Goal: Task Accomplishment & Management: Manage account settings

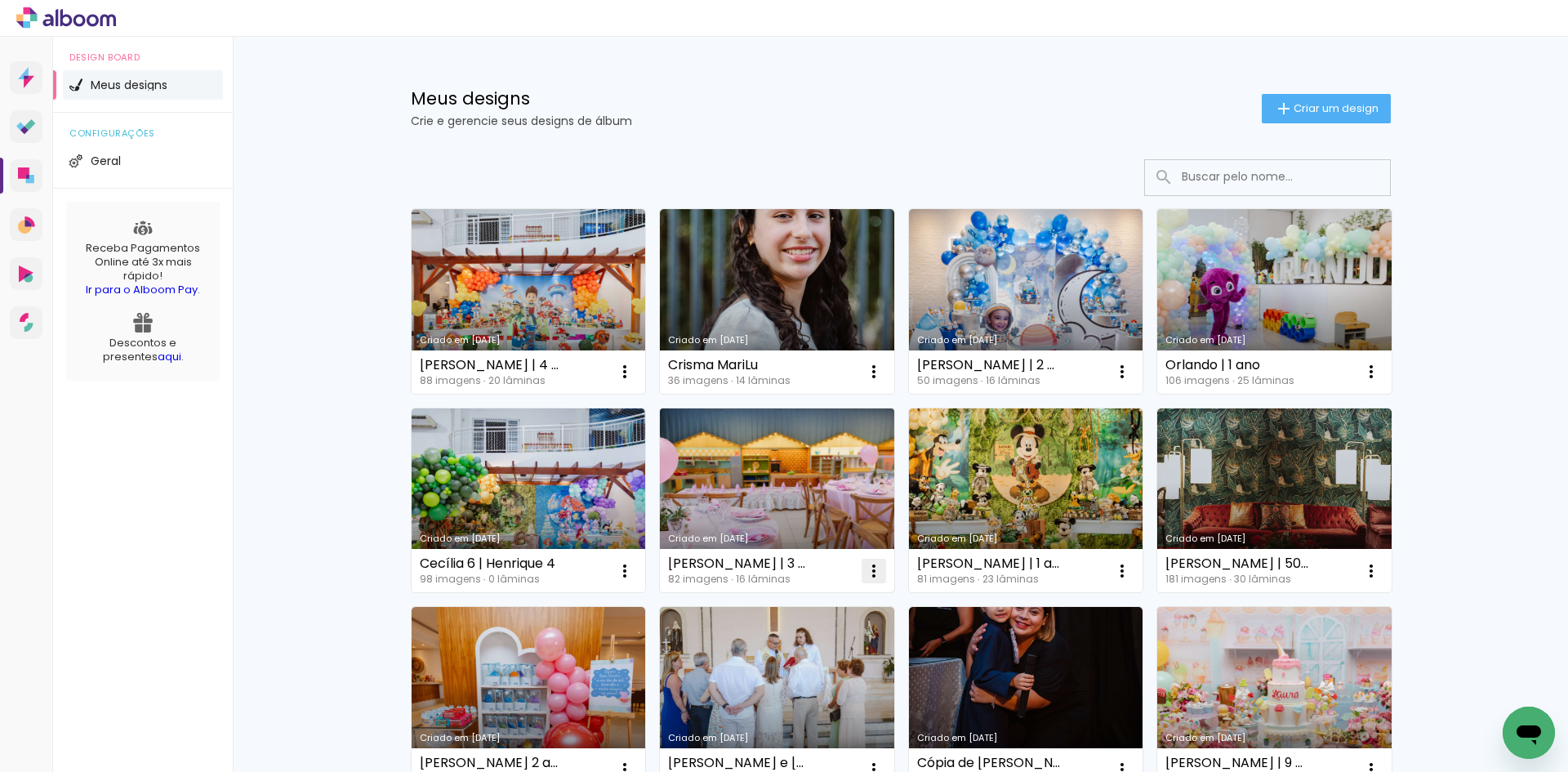
click at [634, 381] on iron-icon at bounding box center [625, 371] width 20 height 20
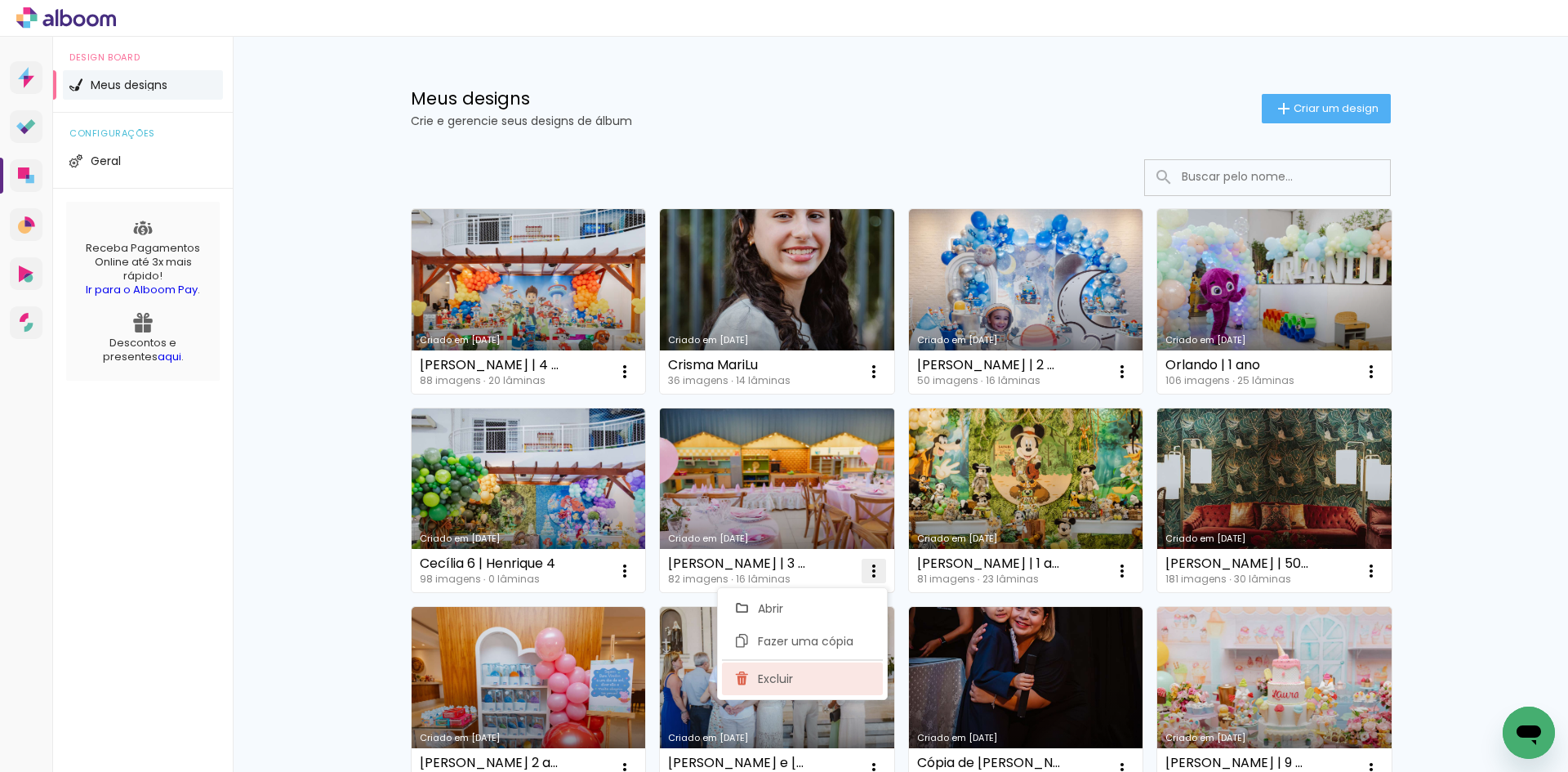
click at [792, 680] on span "Excluir" at bounding box center [775, 678] width 35 height 12
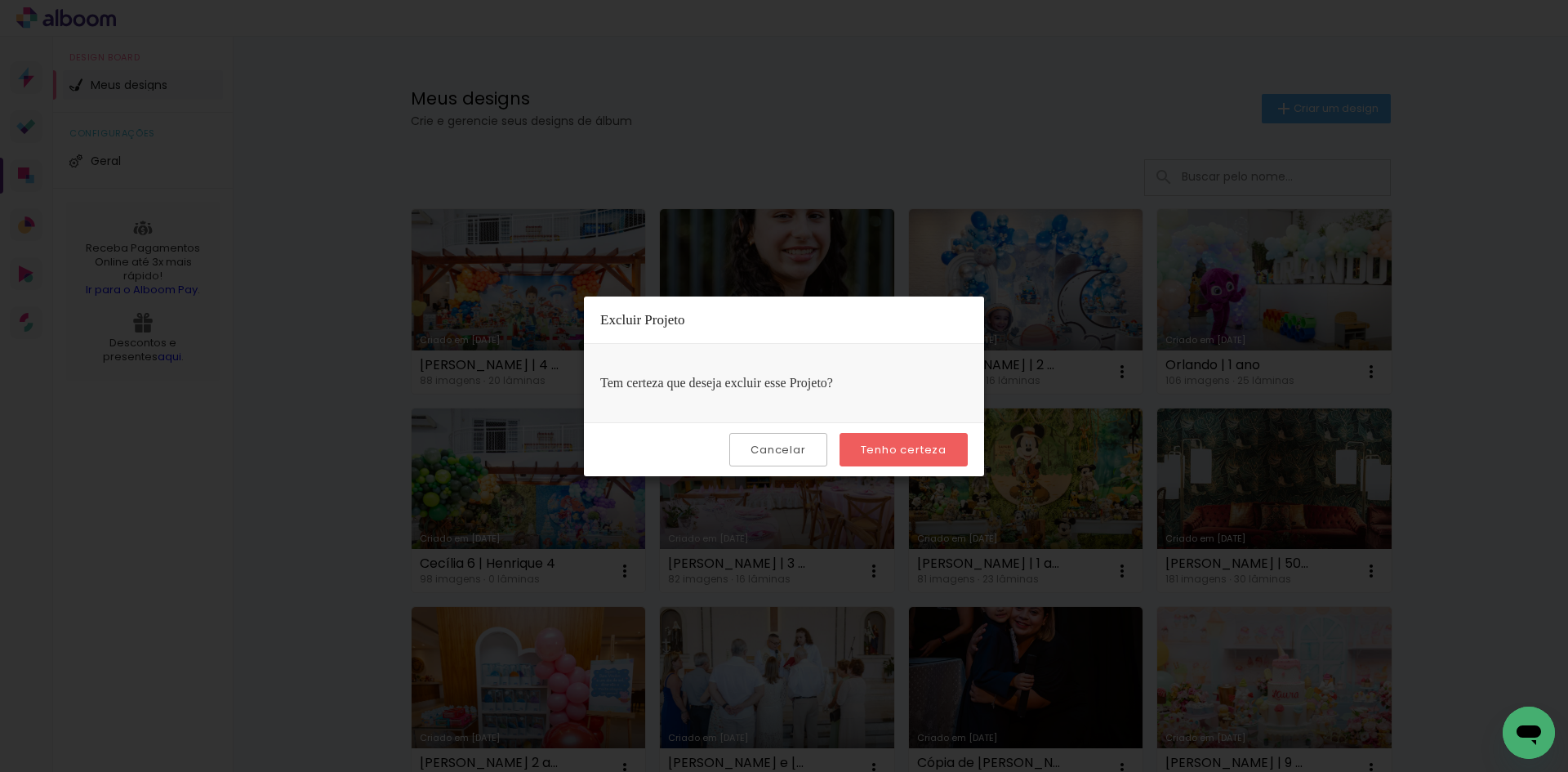
click at [0, 0] on slot "Tenho certeza" at bounding box center [0, 0] width 0 height 0
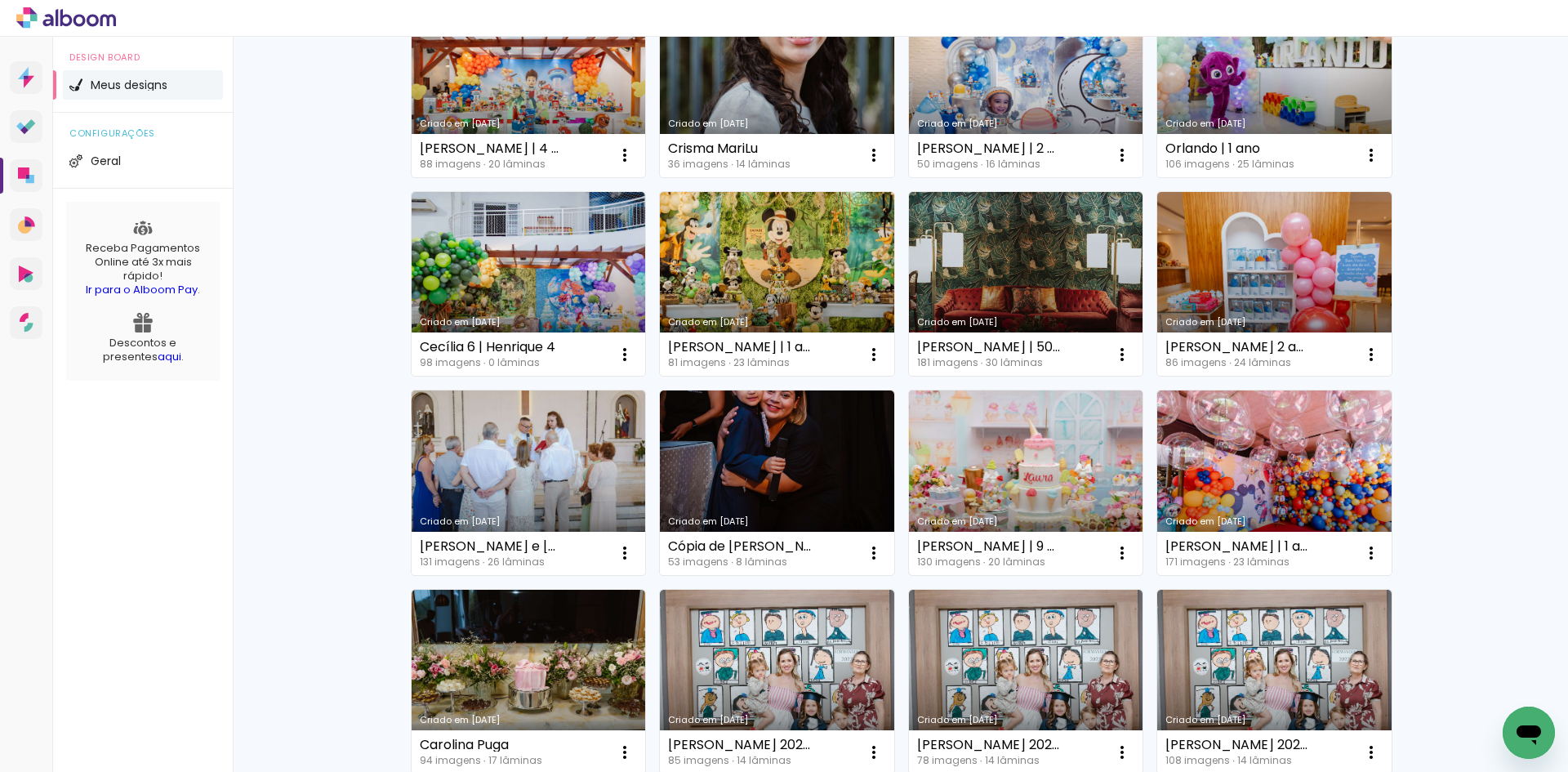
scroll to position [245, 0]
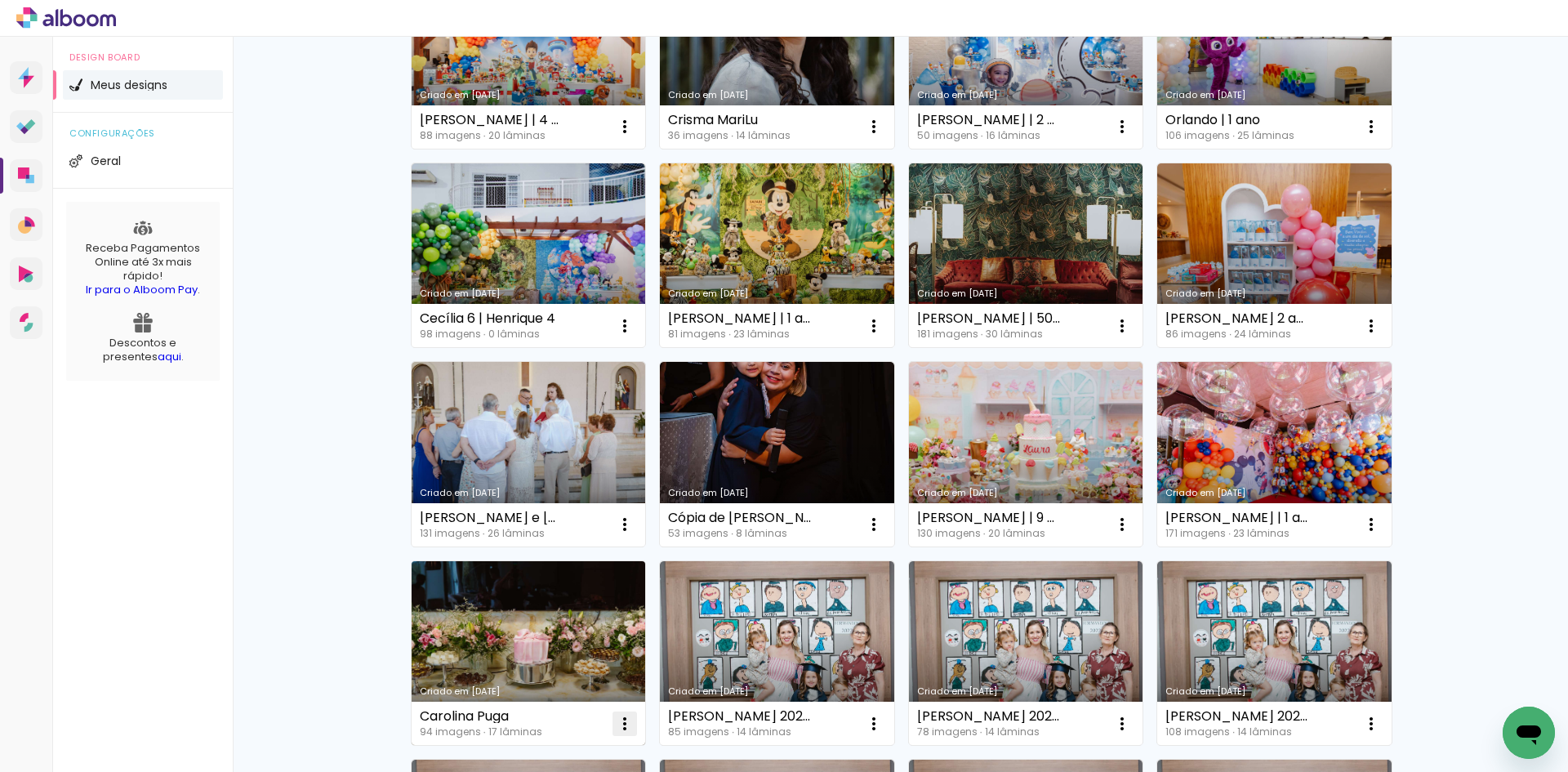
click at [622, 137] on iron-icon at bounding box center [625, 127] width 20 height 20
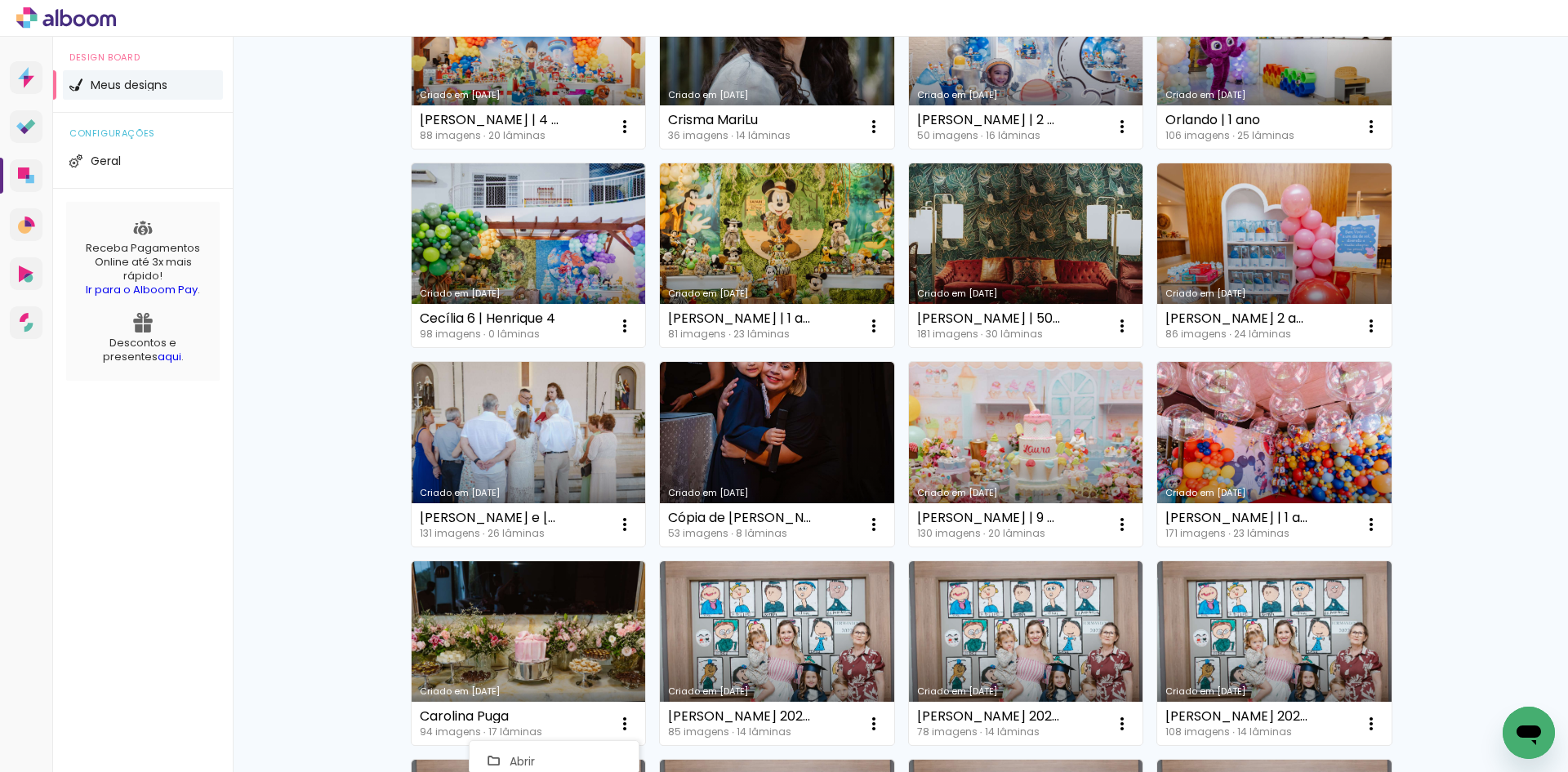
click at [322, 592] on div "Meus designs Crie e gerencie seus designs de álbum Criar um design Criado em 29…" at bounding box center [900, 660] width 1335 height 1737
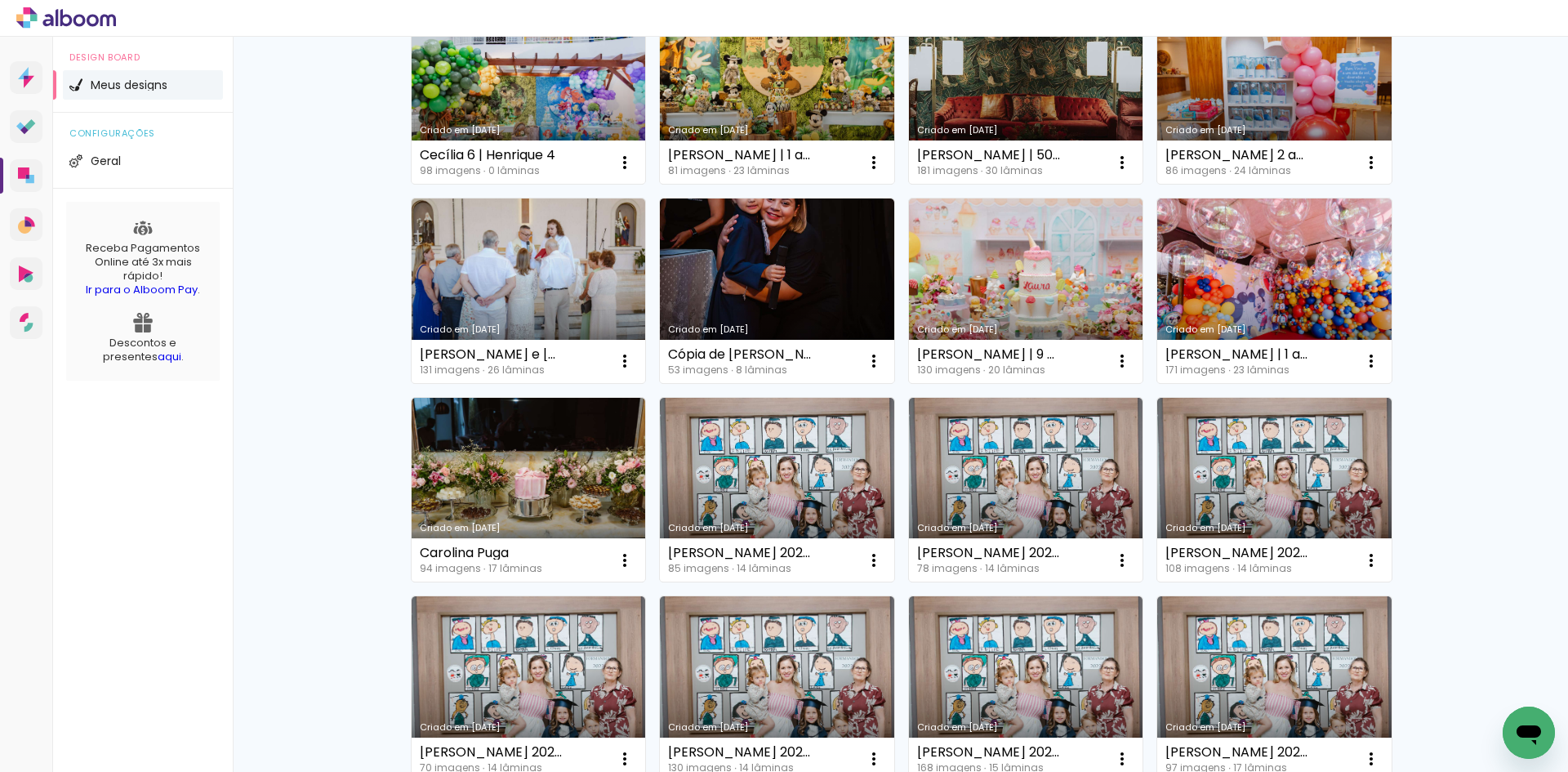
scroll to position [490, 0]
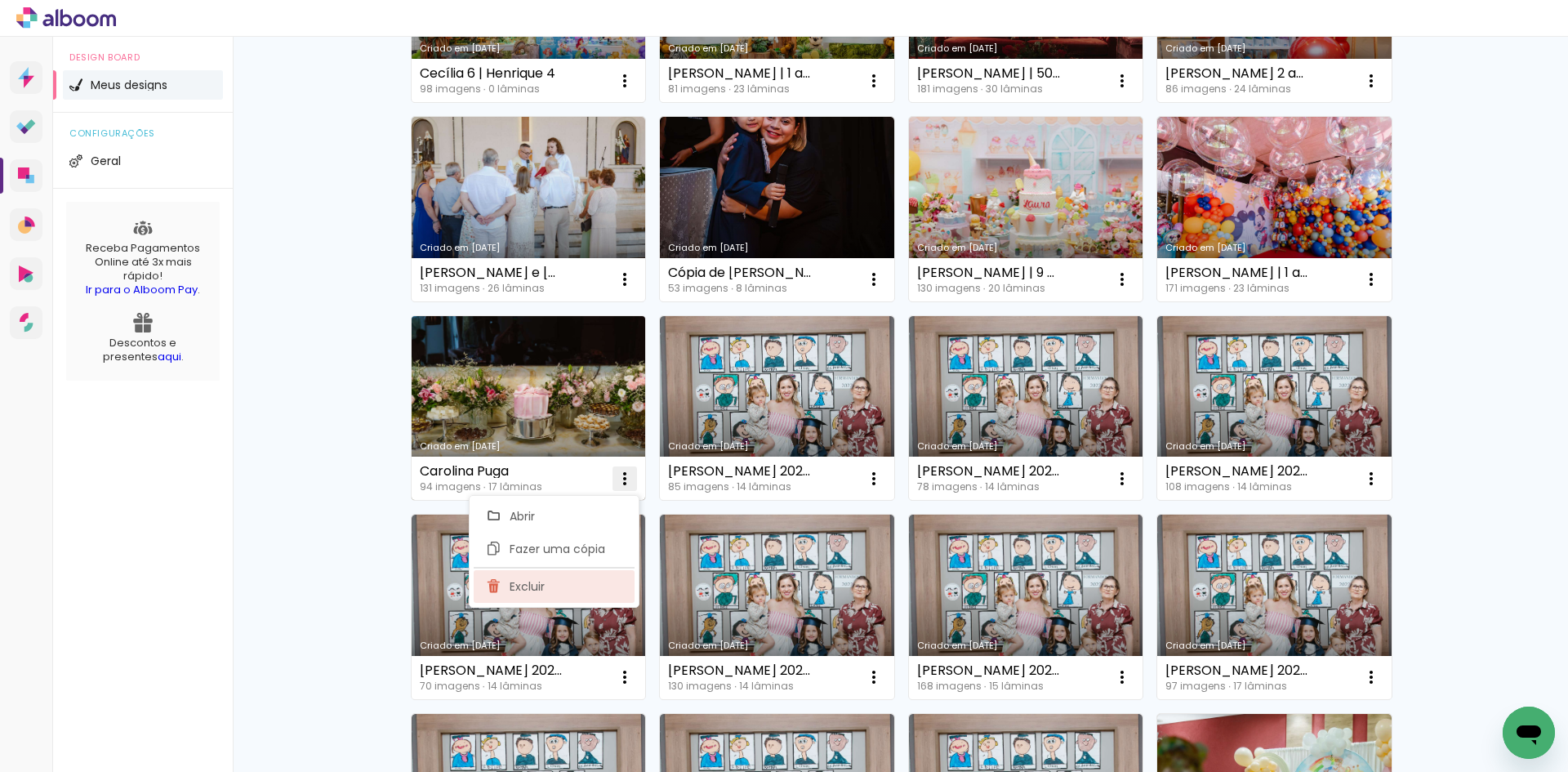
click at [586, 594] on paper-item "Excluir" at bounding box center [553, 586] width 161 height 33
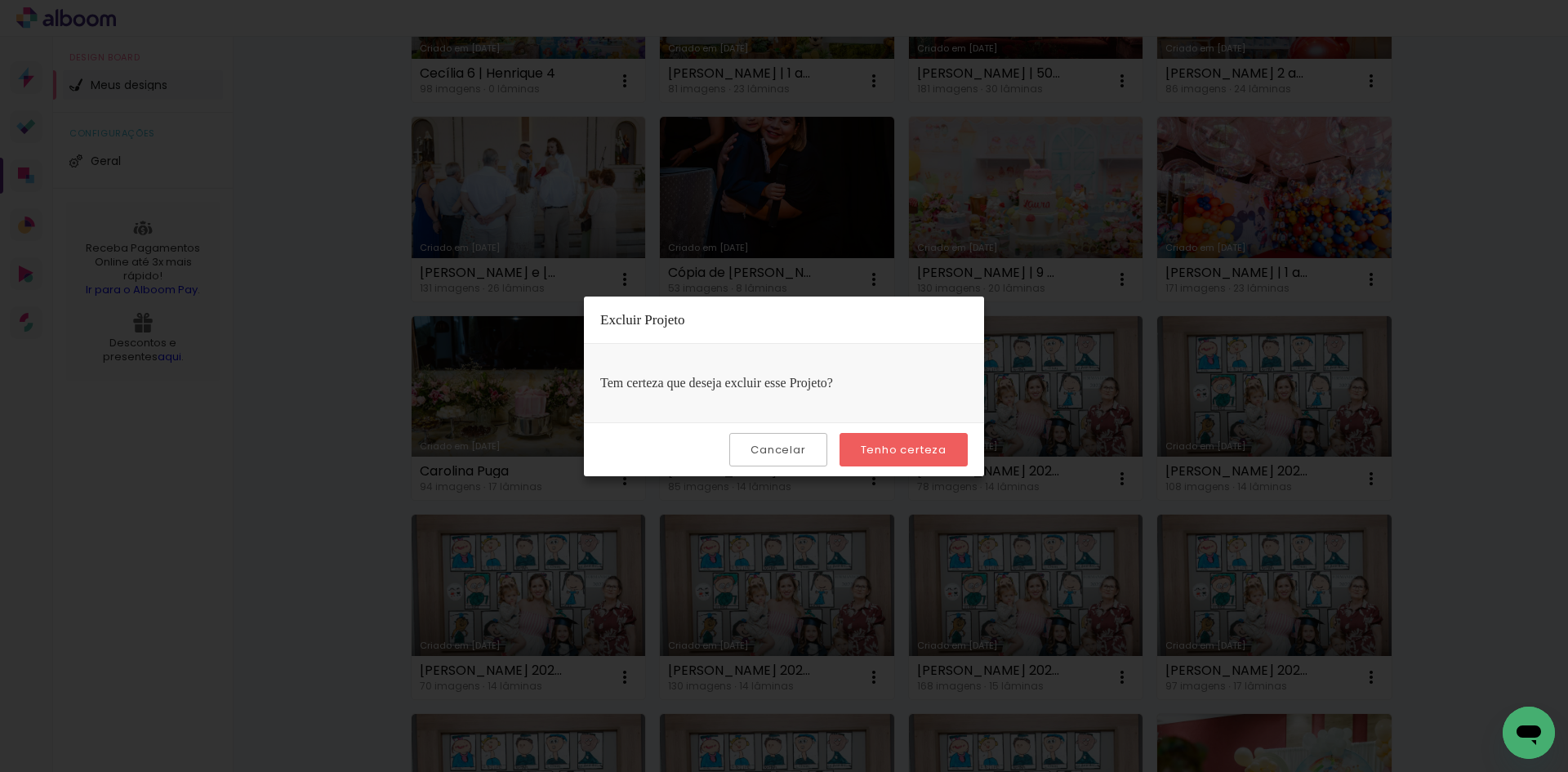
click at [0, 0] on slot "Tenho certeza" at bounding box center [0, 0] width 0 height 0
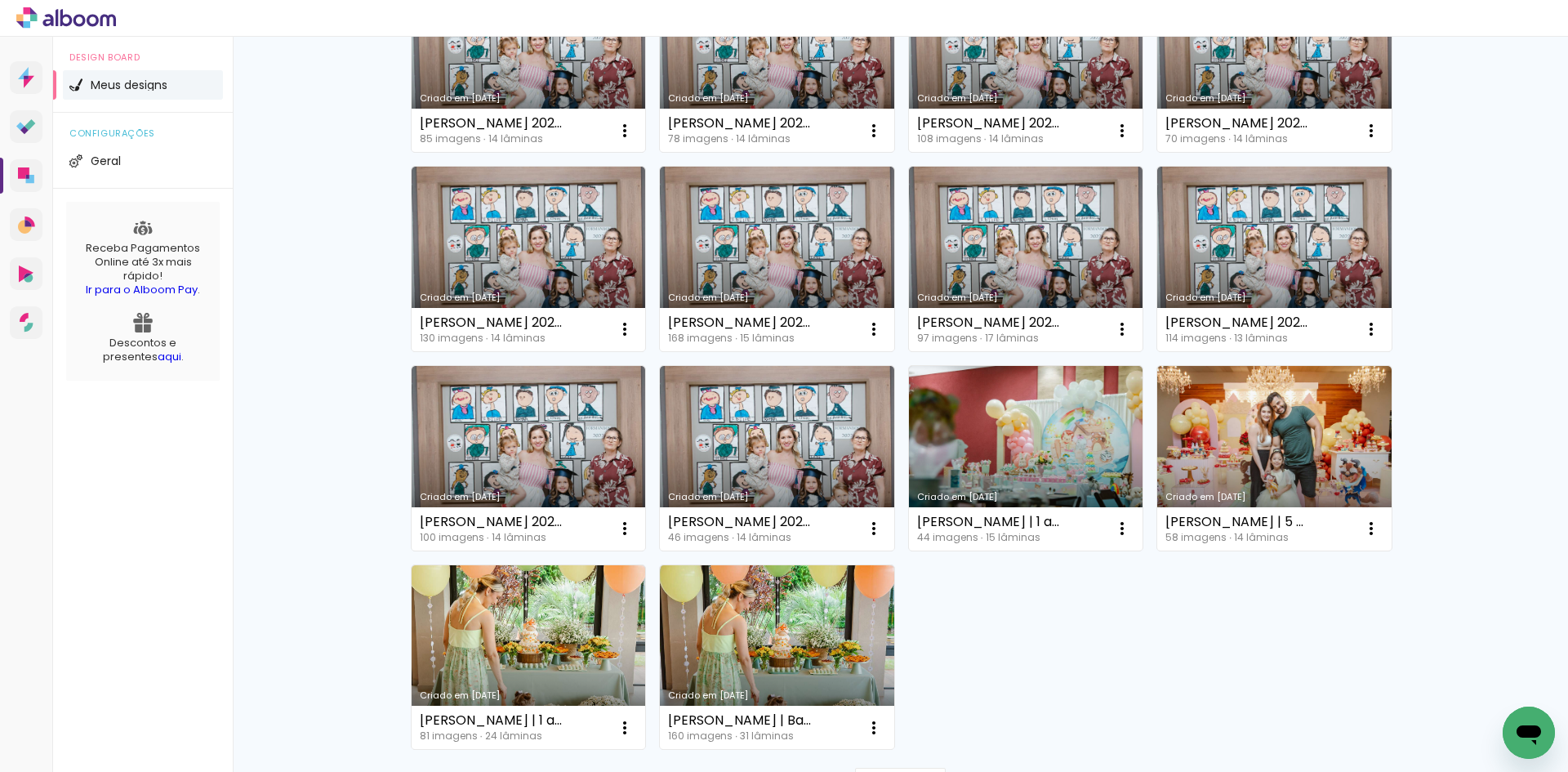
scroll to position [899, 0]
